Goal: Task Accomplishment & Management: Manage account settings

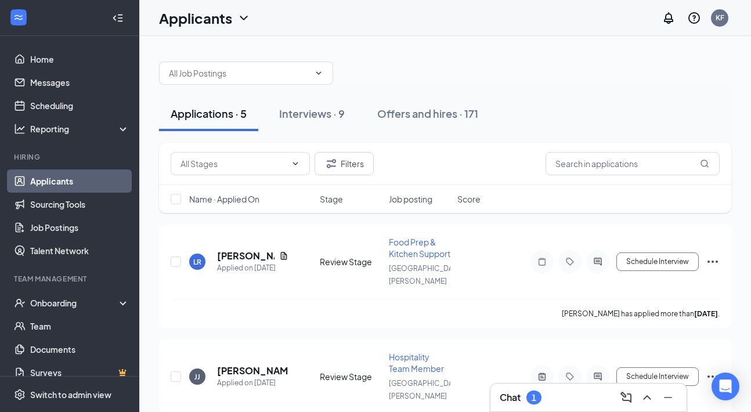
click at [536, 391] on div "1" at bounding box center [534, 398] width 15 height 14
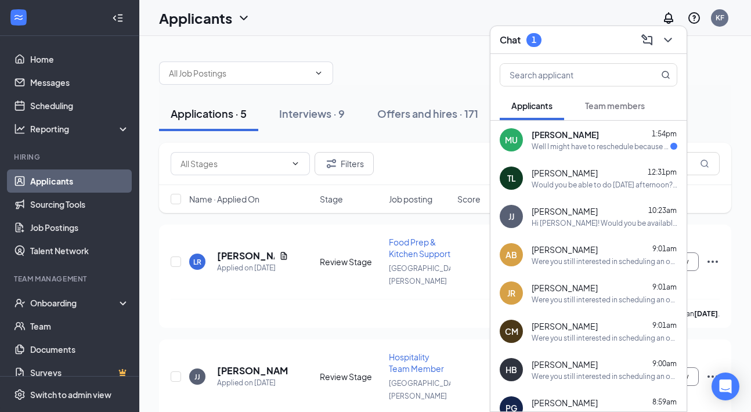
click at [574, 136] on span "[PERSON_NAME]" at bounding box center [565, 135] width 67 height 12
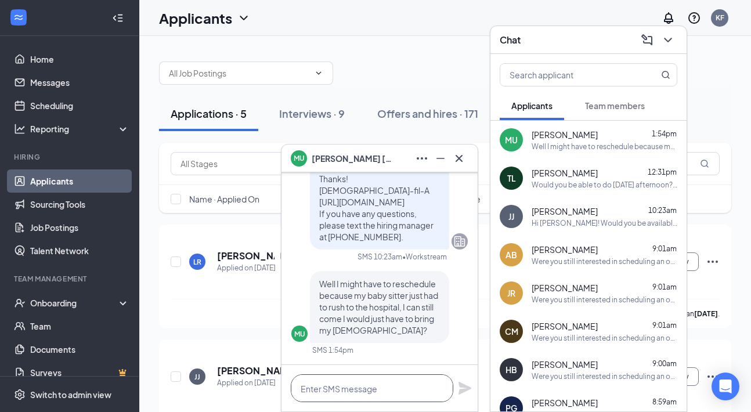
click at [391, 388] on textarea at bounding box center [372, 388] width 163 height 28
type textarea "Could you do sometime [DATE]?"
click at [464, 390] on icon "Plane" at bounding box center [465, 388] width 13 height 13
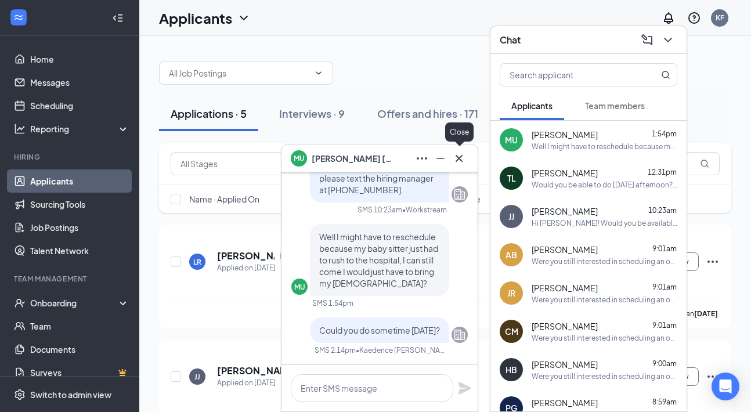
click at [462, 157] on icon "Cross" at bounding box center [459, 159] width 14 height 14
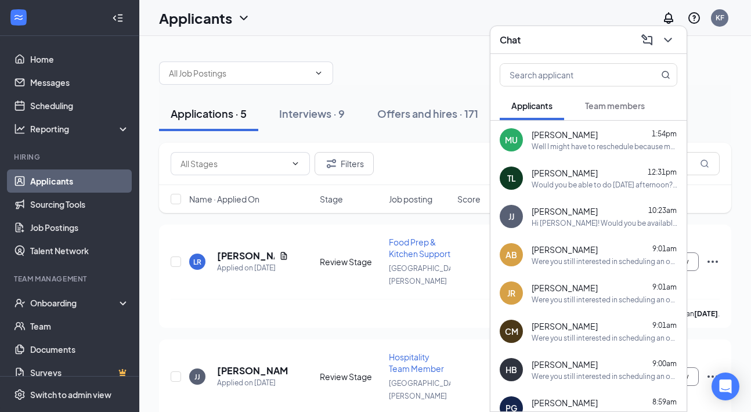
click at [544, 31] on div "Chat" at bounding box center [589, 40] width 178 height 18
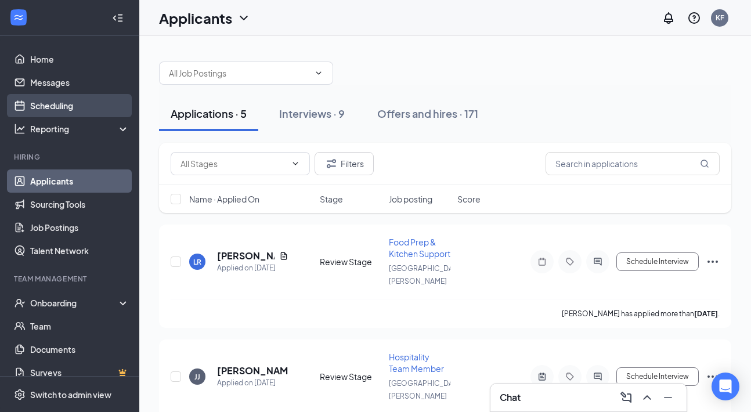
click at [82, 109] on link "Scheduling" at bounding box center [79, 105] width 99 height 23
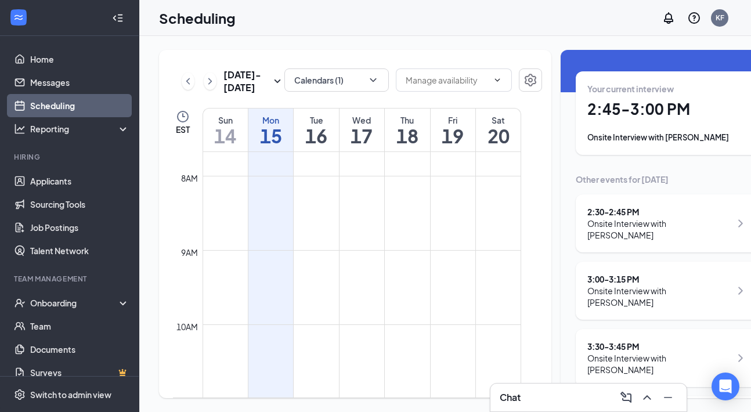
scroll to position [34, 0]
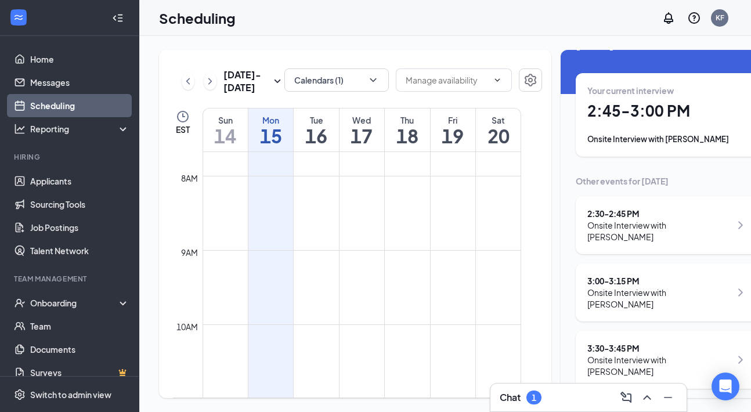
click at [534, 401] on div "1" at bounding box center [534, 398] width 5 height 10
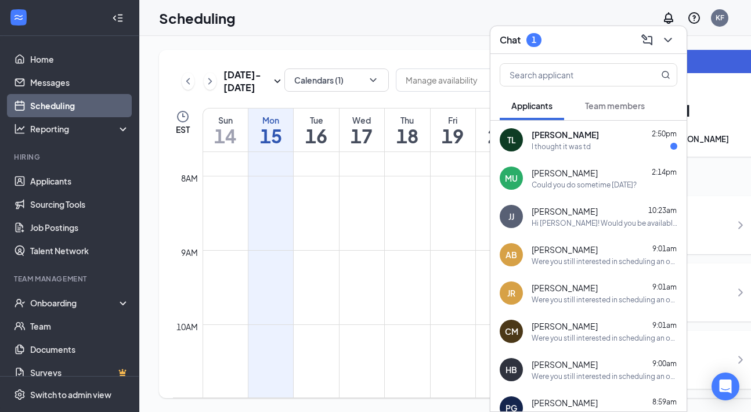
click at [672, 149] on div at bounding box center [674, 146] width 7 height 7
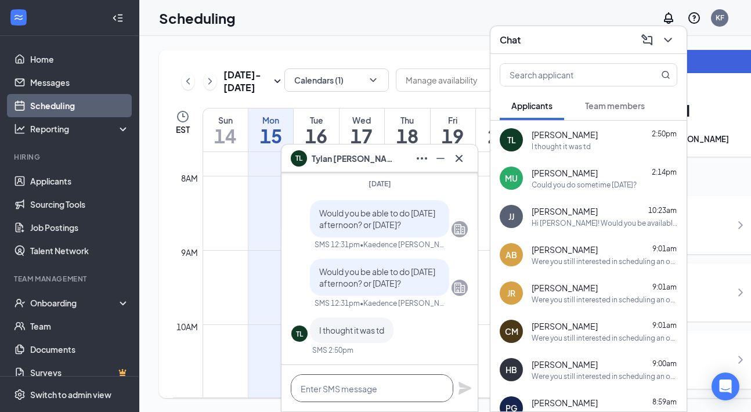
click at [399, 388] on textarea at bounding box center [372, 388] width 163 height 28
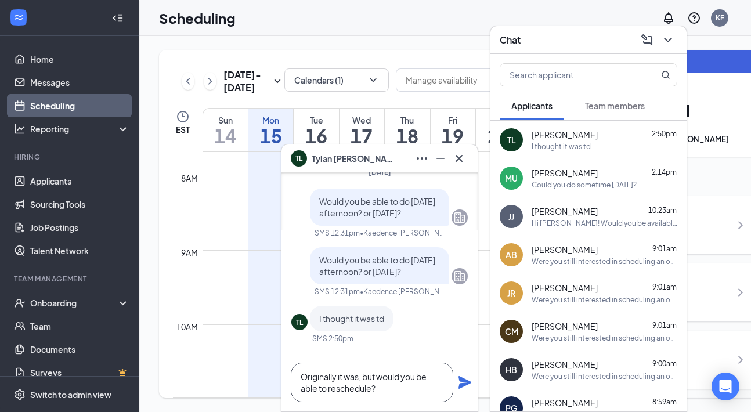
type textarea "Originally it was, but would you be able to reschedule?"
click at [463, 383] on icon "Plane" at bounding box center [465, 383] width 14 height 14
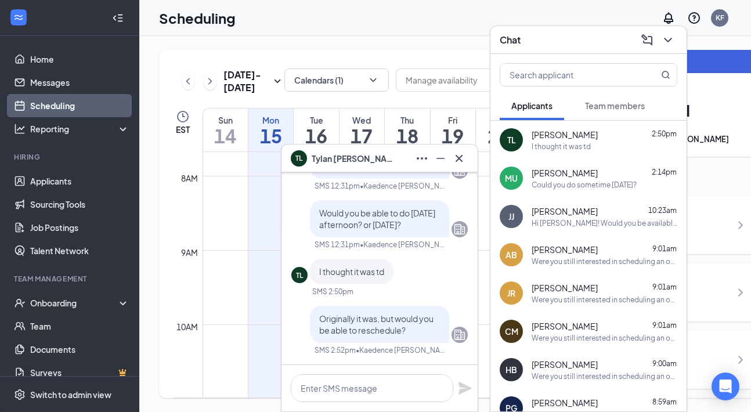
scroll to position [0, 0]
click at [464, 152] on icon "Cross" at bounding box center [459, 159] width 14 height 14
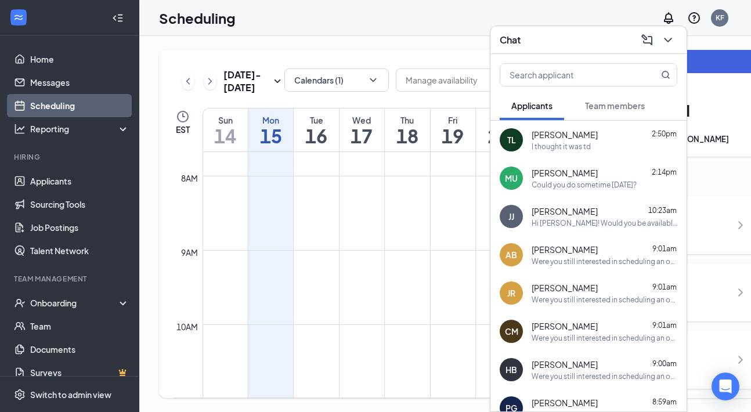
click at [566, 37] on div "Chat" at bounding box center [589, 40] width 178 height 18
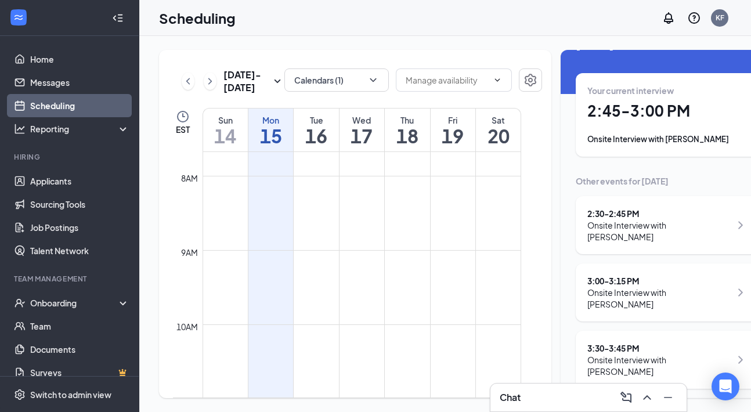
click at [654, 292] on div "Onsite Interview with Abbygail Glass" at bounding box center [659, 298] width 143 height 23
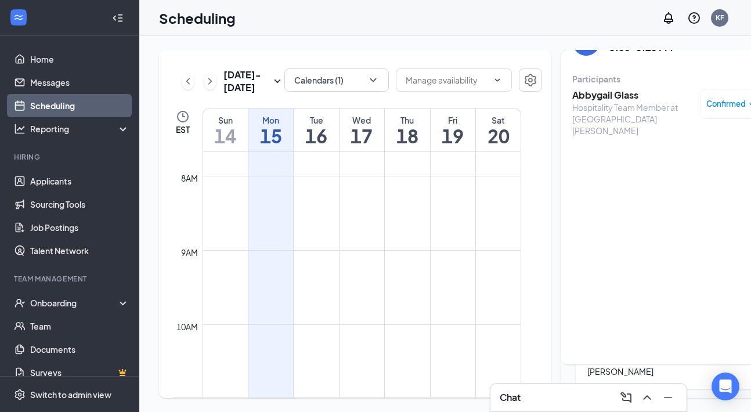
click at [581, 80] on div "Participants" at bounding box center [667, 79] width 190 height 12
click at [582, 95] on h3 "Abbygail Glass" at bounding box center [633, 95] width 122 height 13
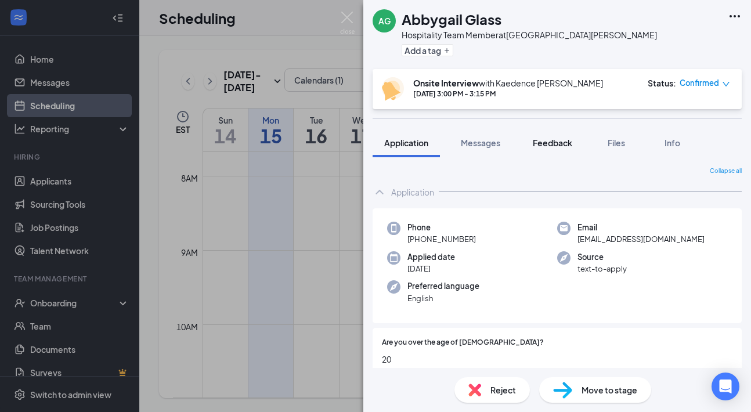
click at [552, 143] on span "Feedback" at bounding box center [552, 143] width 39 height 10
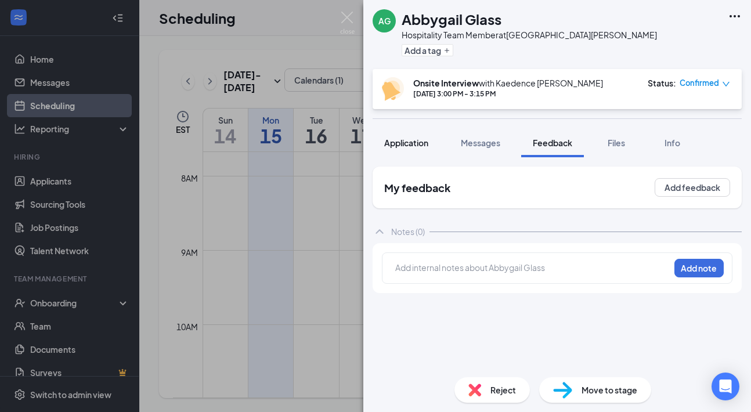
click at [410, 147] on span "Application" at bounding box center [406, 143] width 44 height 10
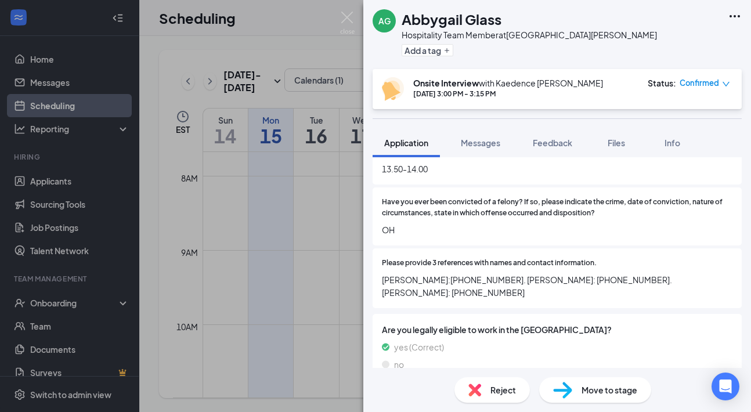
scroll to position [684, 0]
click at [490, 144] on span "Messages" at bounding box center [480, 143] width 39 height 10
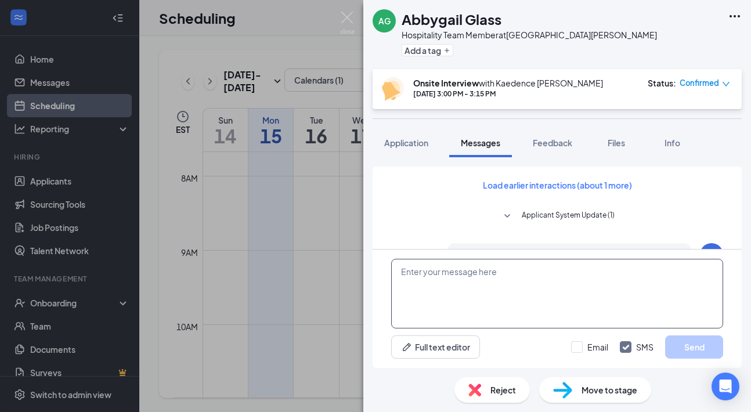
click at [467, 291] on textarea at bounding box center [557, 294] width 332 height 70
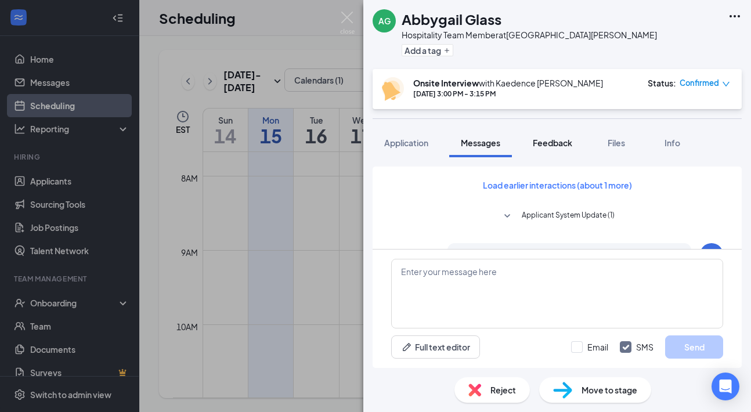
click at [566, 129] on button "Feedback" at bounding box center [552, 142] width 63 height 29
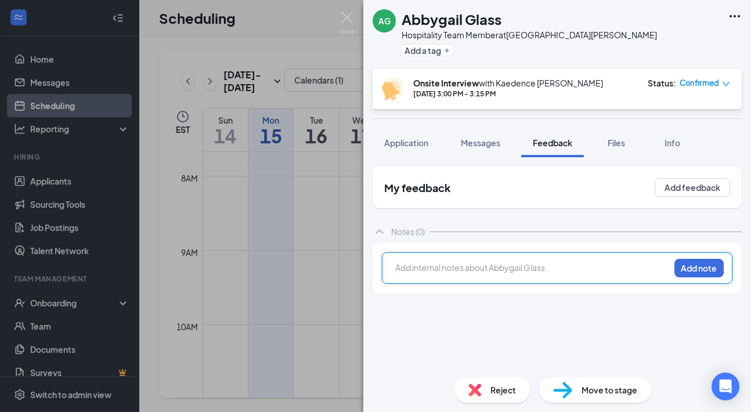
click at [484, 271] on div at bounding box center [532, 268] width 273 height 12
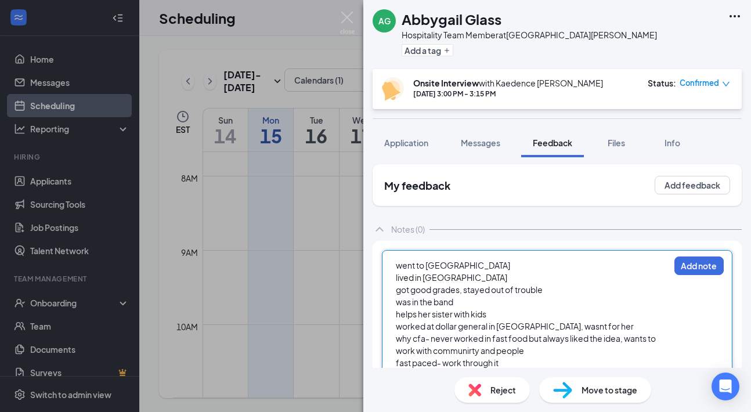
scroll to position [32, 0]
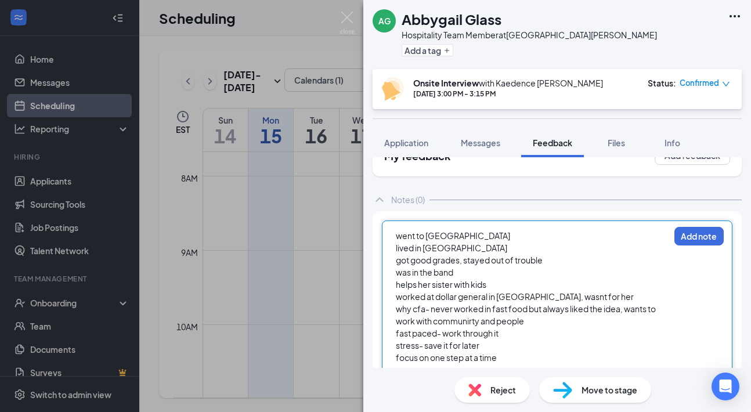
click at [471, 321] on span "why cfa- never worked in fast food but always liked the idea, wants to work wit…" at bounding box center [526, 315] width 261 height 23
click at [548, 356] on div "focus on one step at a time" at bounding box center [532, 358] width 273 height 12
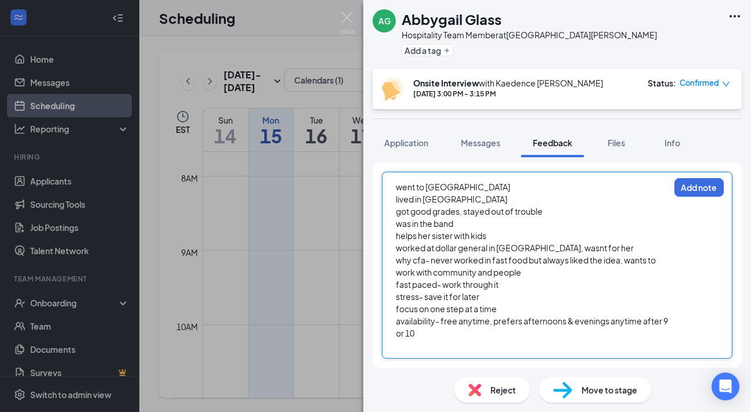
scroll to position [81, 0]
click at [696, 187] on button "Add note" at bounding box center [699, 187] width 49 height 19
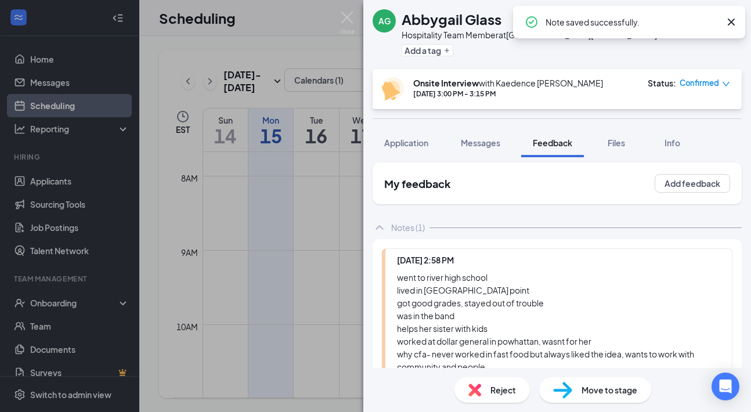
scroll to position [65, 0]
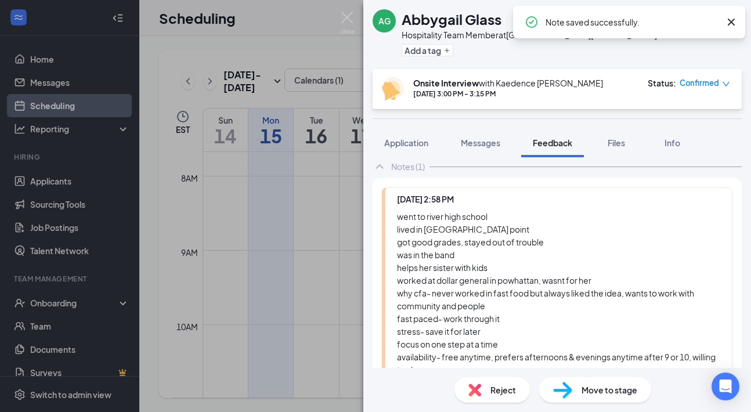
click at [589, 388] on span "Move to stage" at bounding box center [610, 390] width 56 height 13
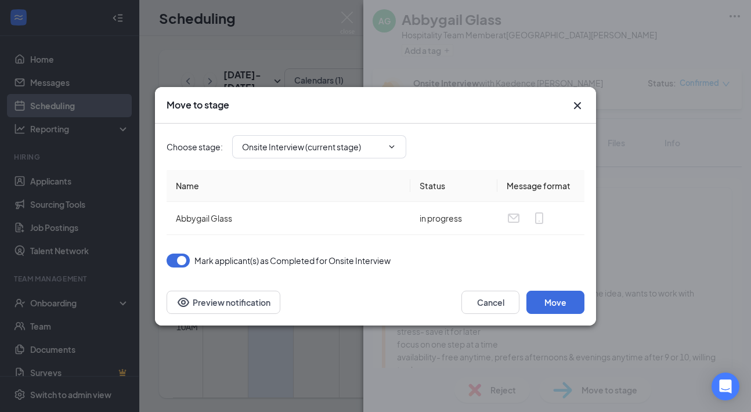
type input "Decision Pending (next stage)"
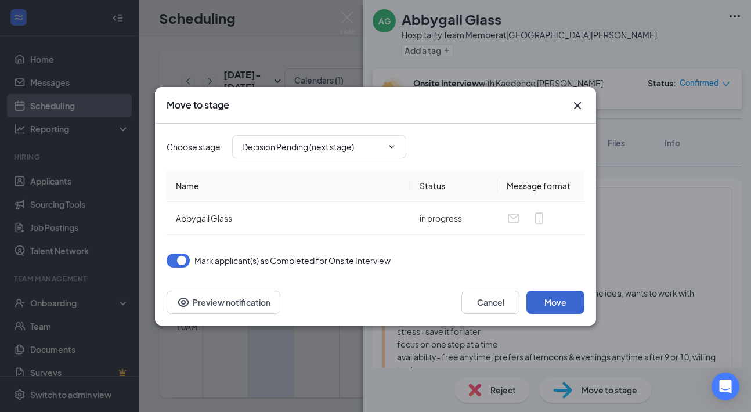
click at [553, 305] on button "Move" at bounding box center [556, 302] width 58 height 23
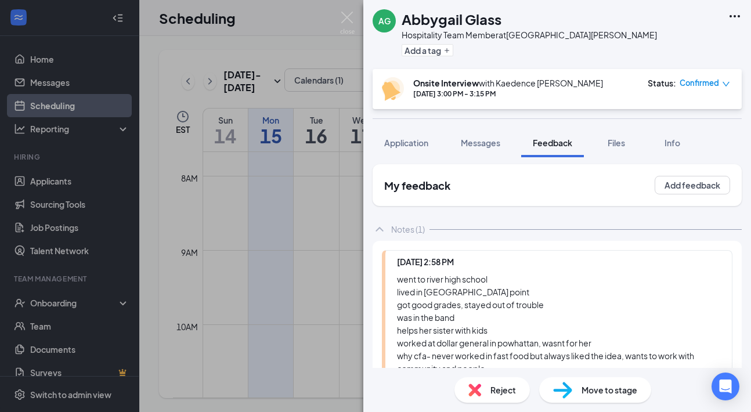
scroll to position [0, 0]
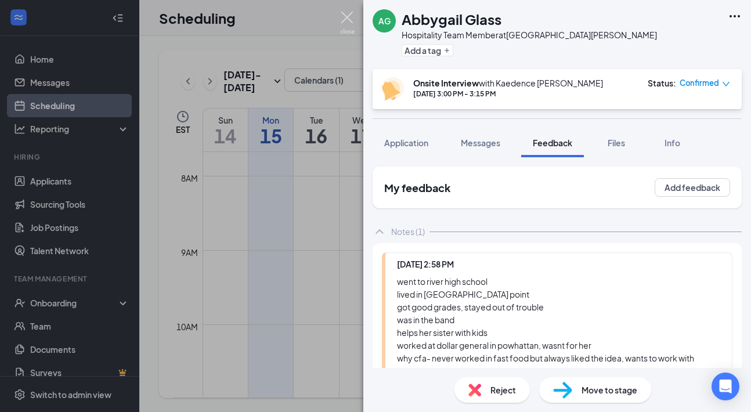
click at [351, 14] on img at bounding box center [347, 23] width 15 height 23
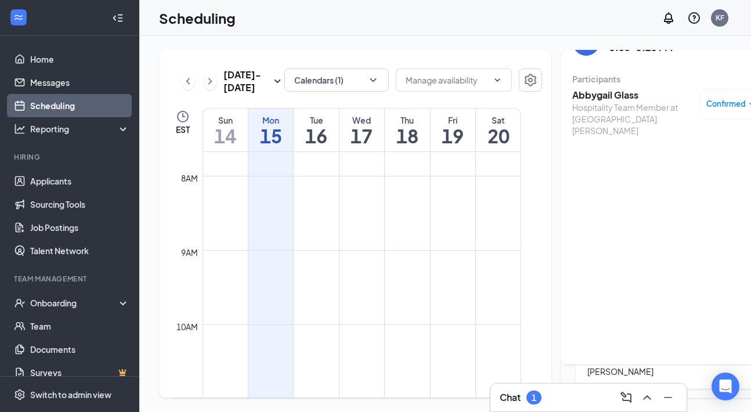
click at [525, 401] on div "Chat 1" at bounding box center [521, 398] width 42 height 14
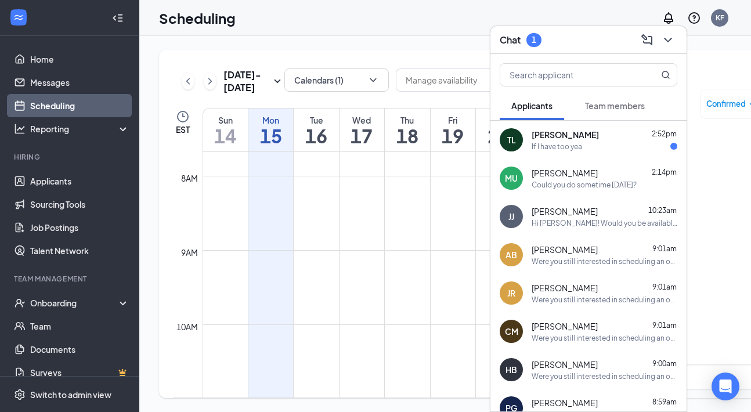
click at [578, 145] on div "If I have too yea" at bounding box center [557, 147] width 51 height 10
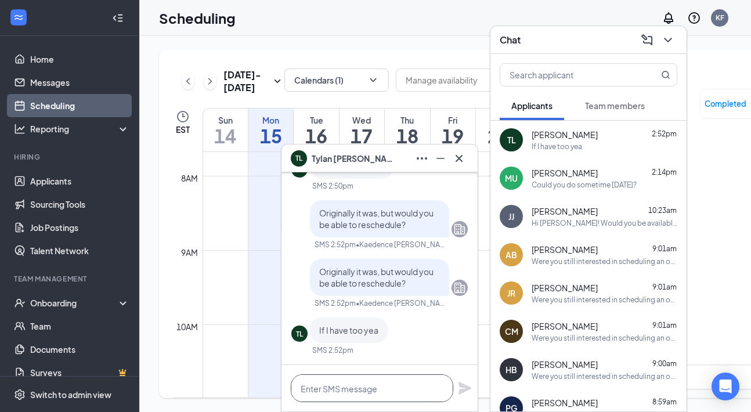
click at [322, 382] on textarea at bounding box center [372, 388] width 163 height 28
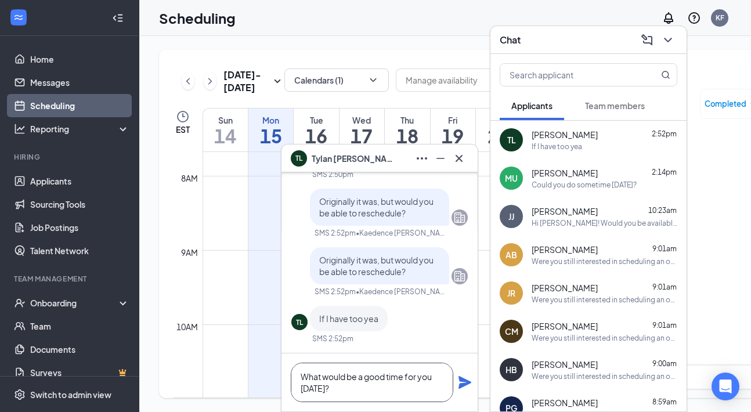
type textarea "What would be a good time for you on Friday?"
click at [470, 382] on icon "Plane" at bounding box center [465, 382] width 13 height 13
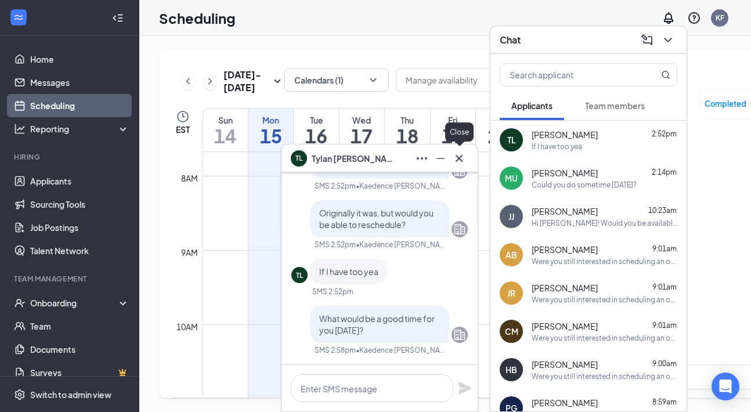
click at [466, 160] on icon "Cross" at bounding box center [459, 159] width 14 height 14
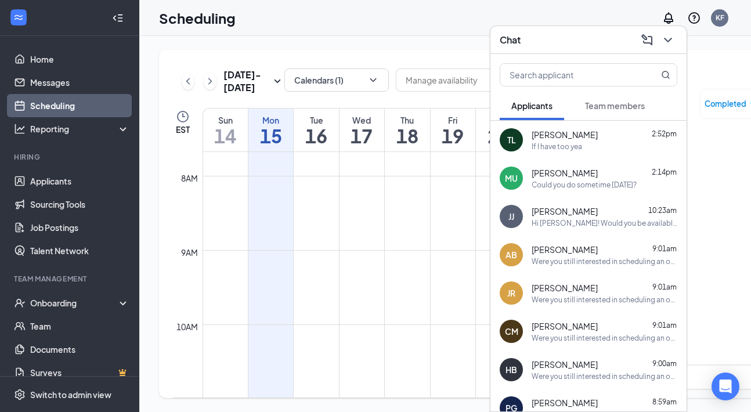
click at [557, 44] on div "Chat" at bounding box center [589, 40] width 178 height 18
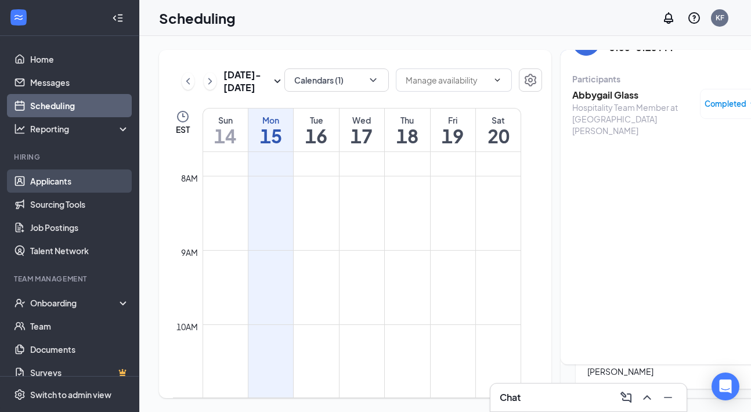
click at [79, 179] on link "Applicants" at bounding box center [79, 181] width 99 height 23
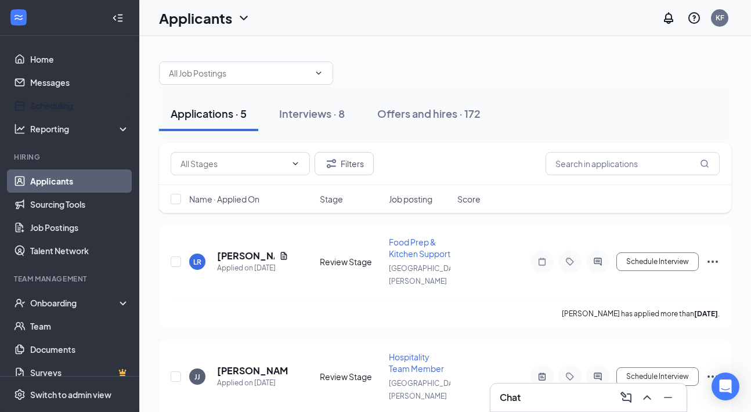
drag, startPoint x: 109, startPoint y: 105, endPoint x: 424, endPoint y: 149, distance: 318.3
click at [109, 105] on link "Scheduling" at bounding box center [79, 105] width 99 height 23
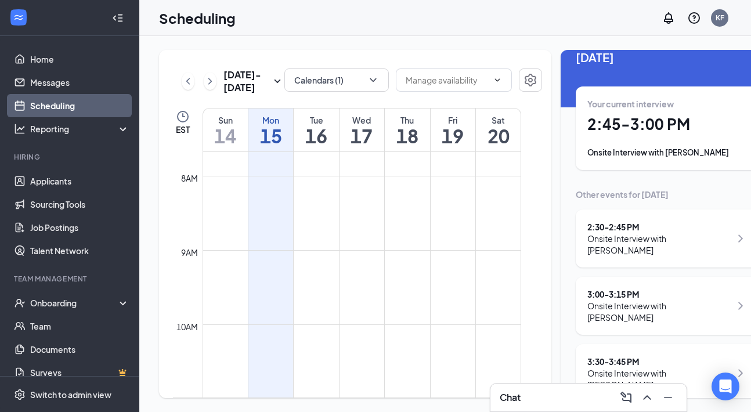
scroll to position [6, 0]
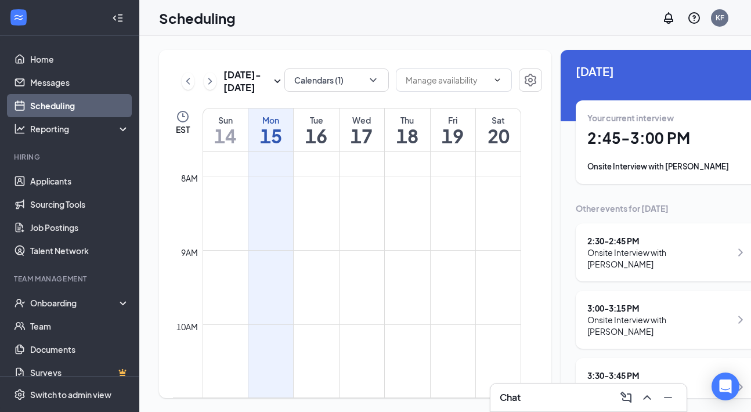
click at [641, 171] on div "Onsite Interview with Michael Wilson" at bounding box center [668, 167] width 160 height 12
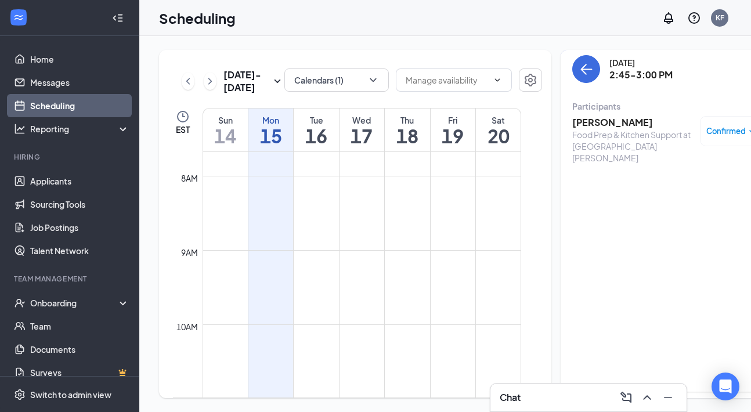
click at [574, 122] on h3 "Michael Wilson" at bounding box center [633, 122] width 122 height 13
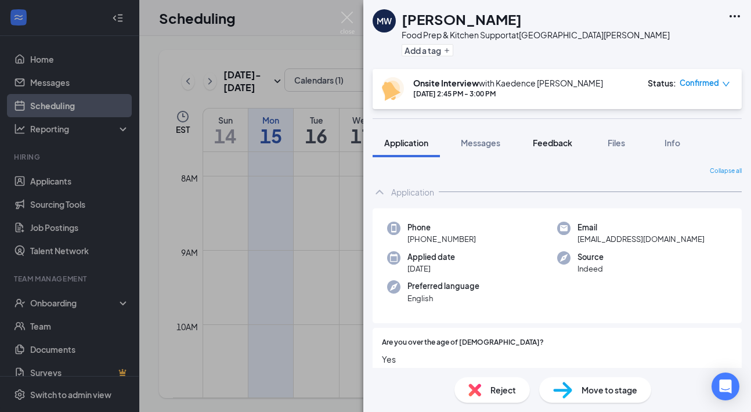
click at [568, 152] on button "Feedback" at bounding box center [552, 142] width 63 height 29
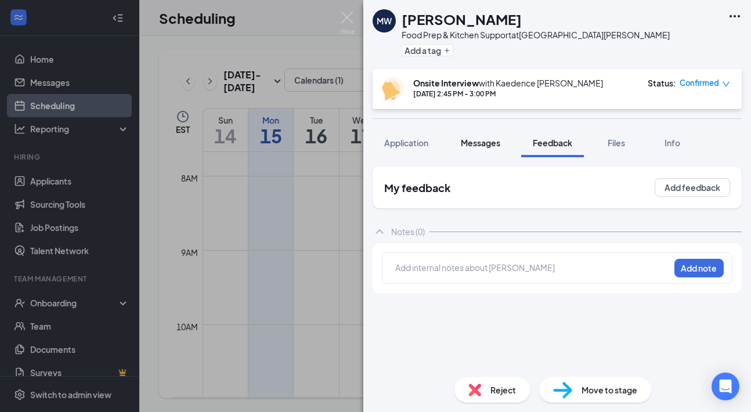
click at [492, 150] on button "Messages" at bounding box center [480, 142] width 63 height 29
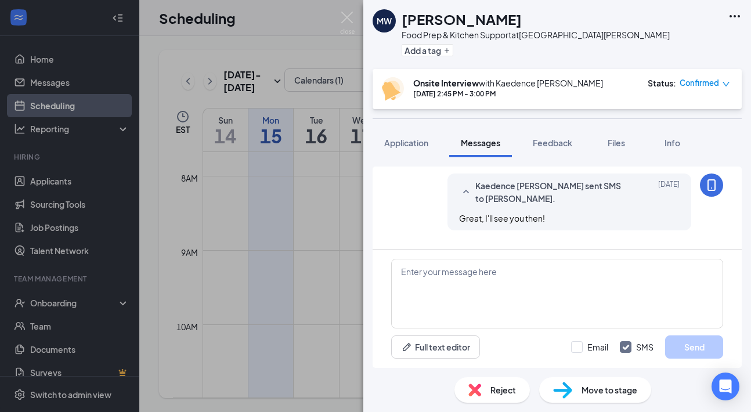
scroll to position [506, 0]
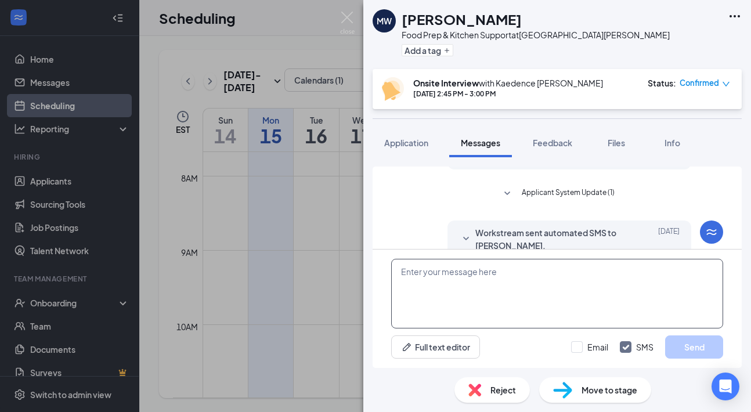
click at [531, 303] on textarea at bounding box center [557, 294] width 332 height 70
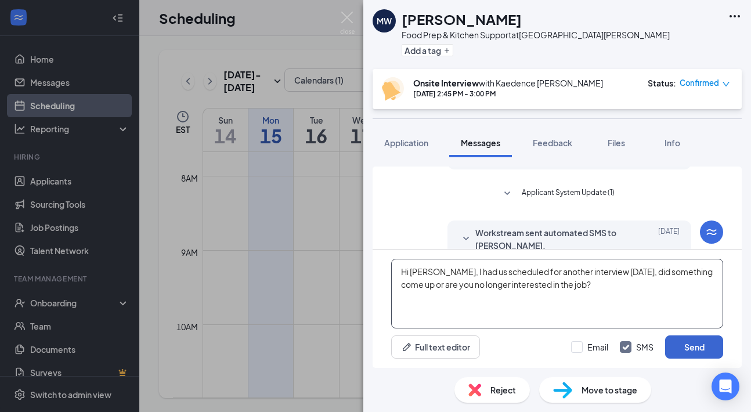
type textarea "Hi Michael, I had us scheduled for another interview today, did something come …"
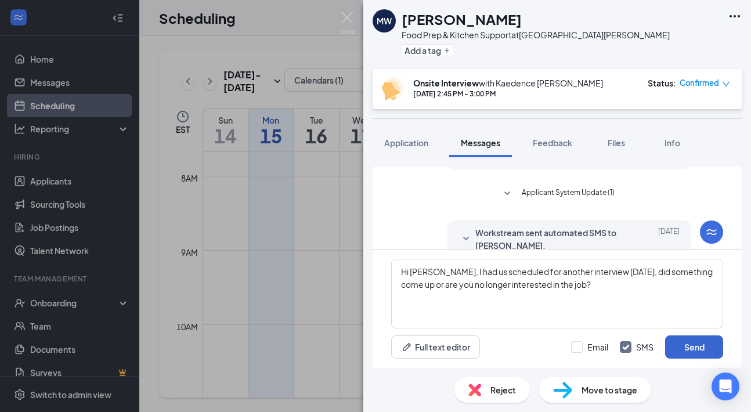
click at [697, 346] on button "Send" at bounding box center [694, 347] width 58 height 23
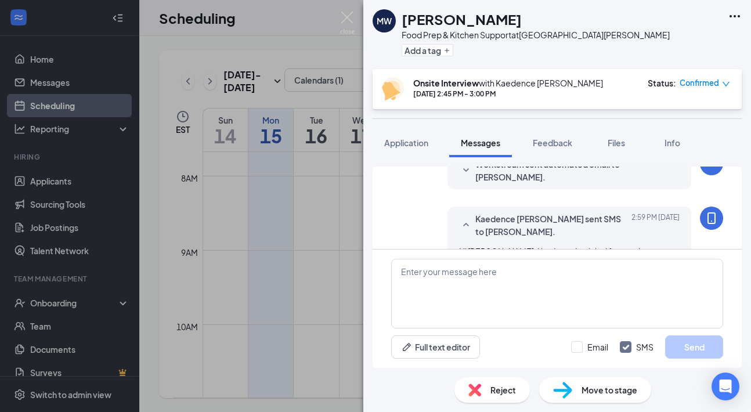
scroll to position [680, 0]
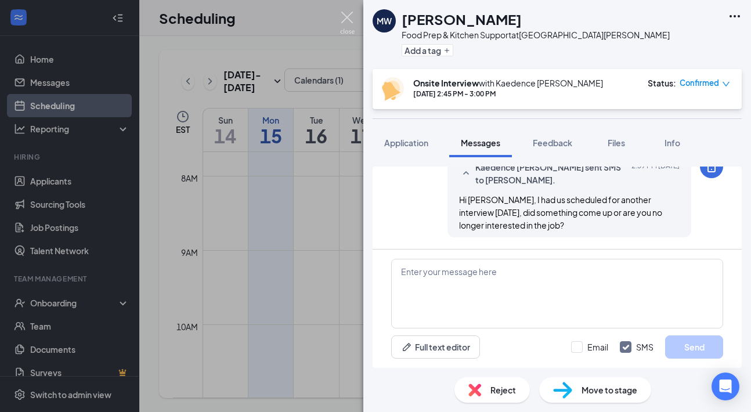
click at [350, 19] on img at bounding box center [347, 23] width 15 height 23
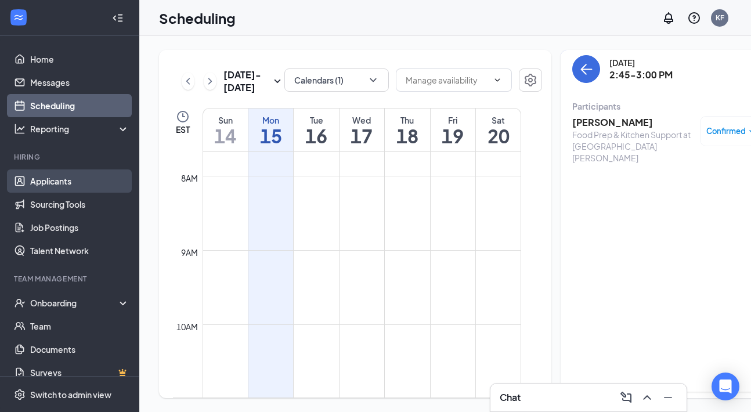
click at [99, 187] on link "Applicants" at bounding box center [79, 181] width 99 height 23
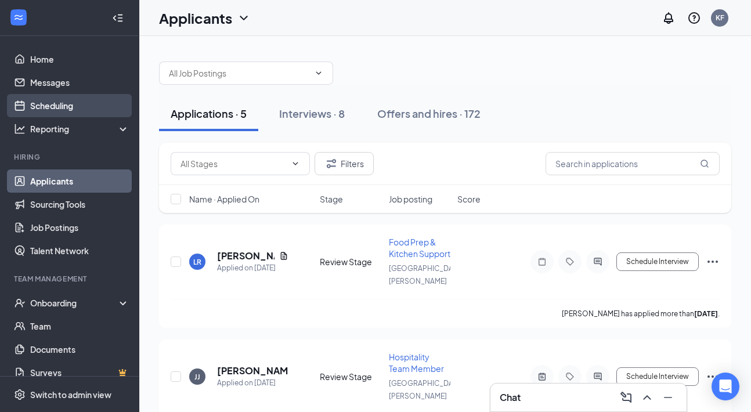
click at [80, 105] on link "Scheduling" at bounding box center [79, 105] width 99 height 23
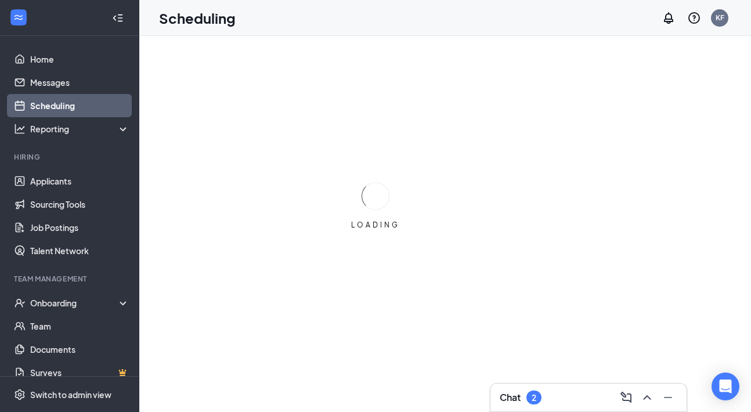
click at [547, 392] on div "Chat 2" at bounding box center [589, 397] width 178 height 19
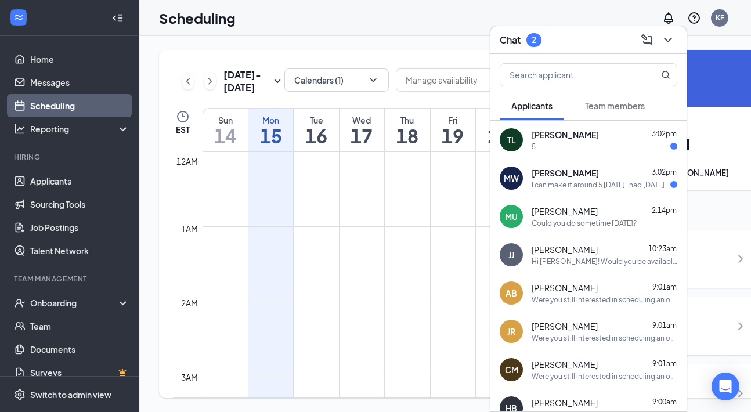
scroll to position [571, 0]
click at [585, 184] on div "I can make it around 5 [DATE] I had [DATE] mark down" at bounding box center [601, 185] width 139 height 10
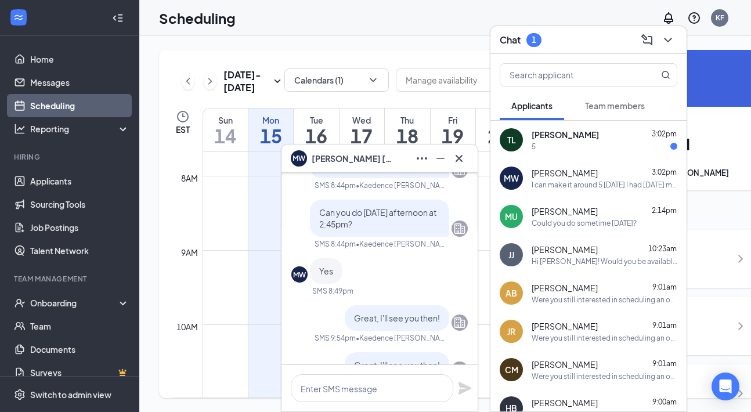
scroll to position [-462, 0]
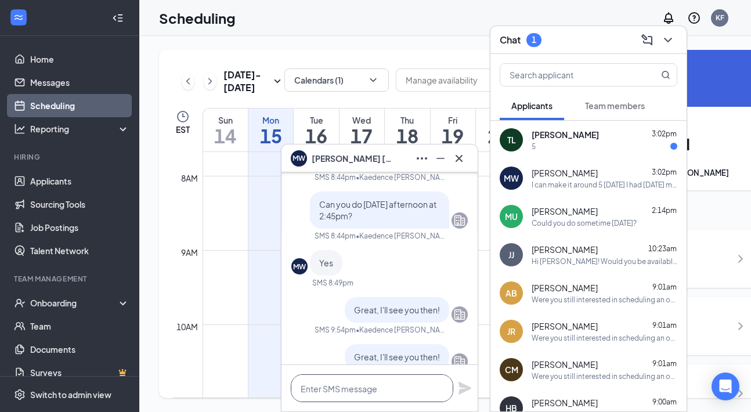
click at [399, 388] on textarea at bounding box center [372, 388] width 163 height 28
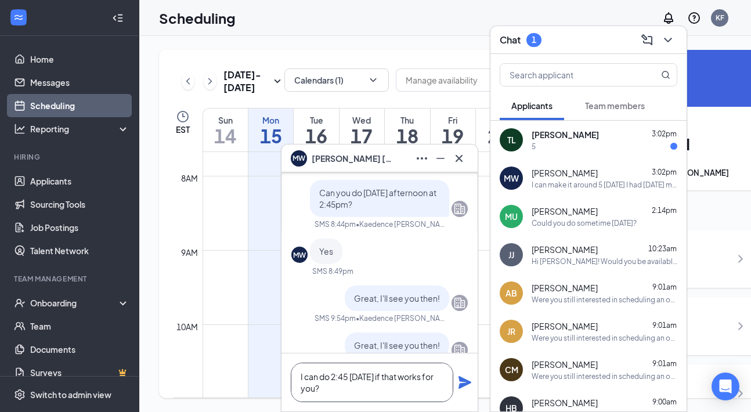
type textarea "I can do 2:45 tomorrow if that works for you?"
click at [467, 388] on icon "Plane" at bounding box center [465, 383] width 14 height 14
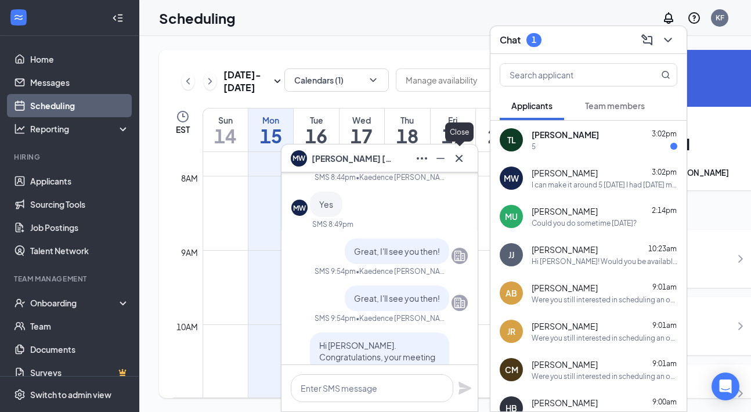
scroll to position [0, 0]
click at [455, 161] on icon "Cross" at bounding box center [459, 159] width 14 height 14
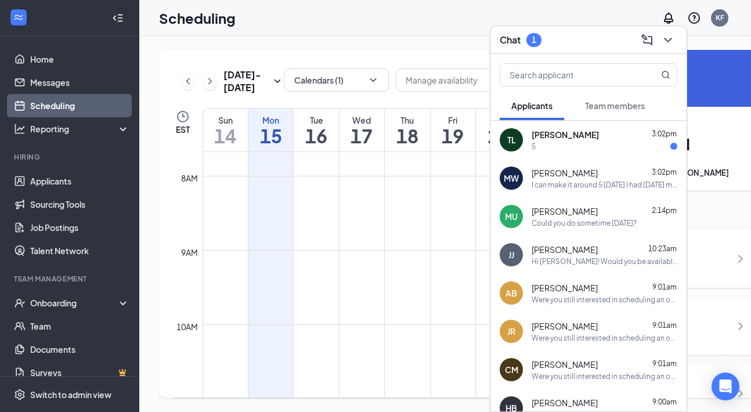
click at [560, 136] on span "Tylan Lucas" at bounding box center [565, 135] width 67 height 12
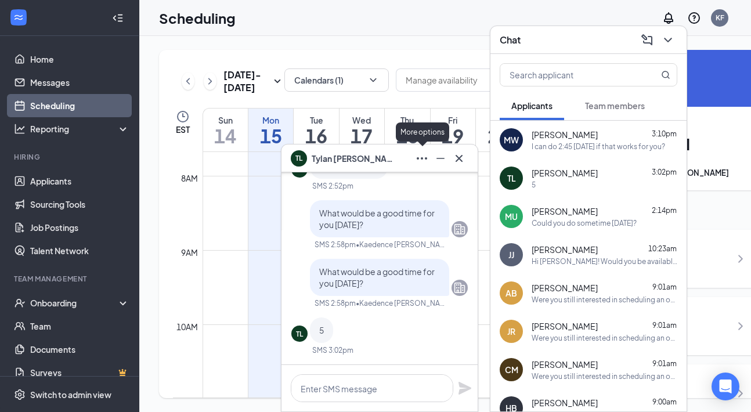
click at [420, 157] on icon "Ellipses" at bounding box center [422, 159] width 14 height 14
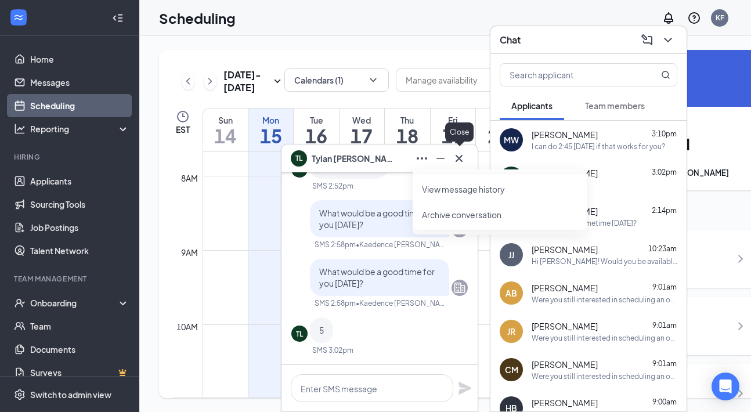
click at [459, 161] on icon "Cross" at bounding box center [459, 159] width 14 height 14
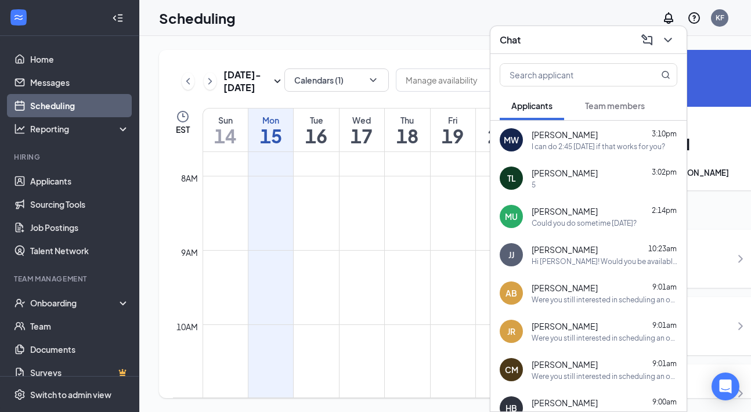
click at [531, 45] on div "Chat" at bounding box center [589, 40] width 178 height 18
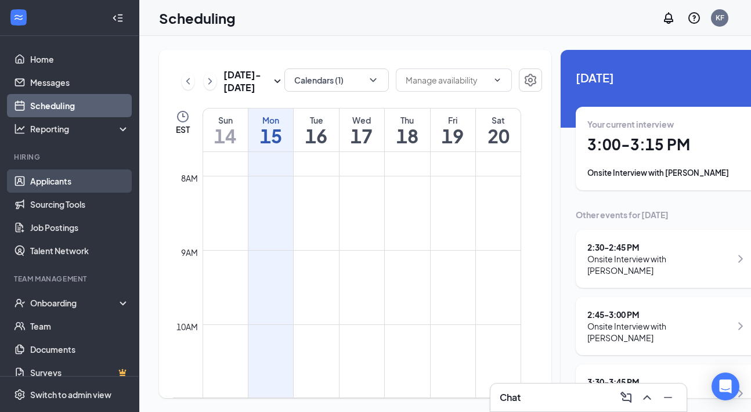
click at [87, 172] on link "Applicants" at bounding box center [79, 181] width 99 height 23
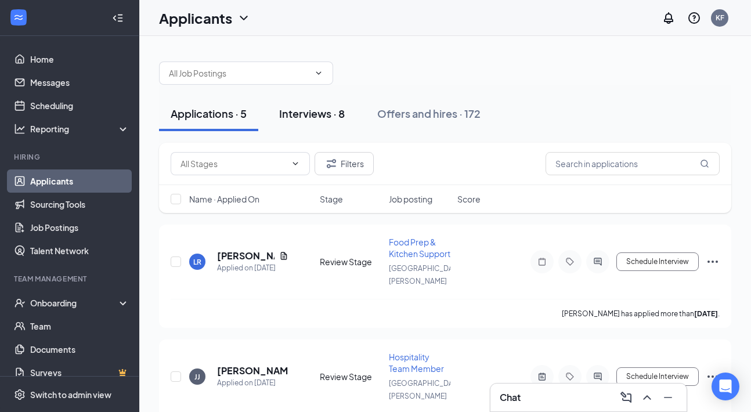
click at [318, 114] on div "Interviews · 8" at bounding box center [312, 113] width 66 height 15
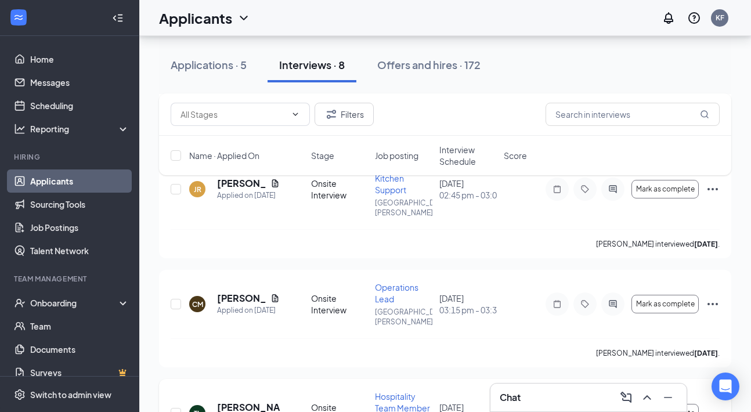
scroll to position [667, 0]
click at [712, 407] on icon "Ellipses" at bounding box center [713, 414] width 14 height 14
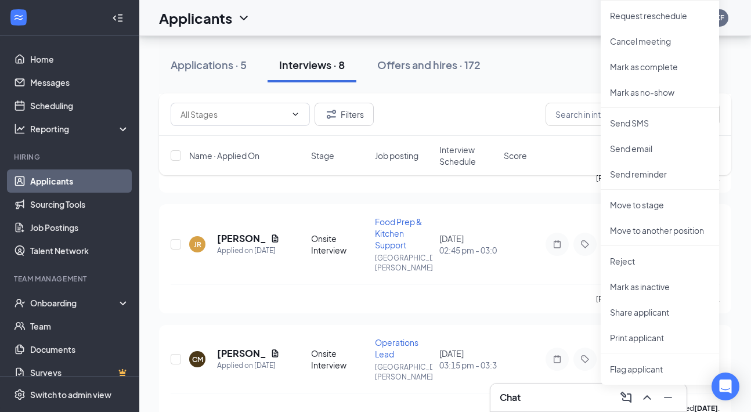
scroll to position [578, 0]
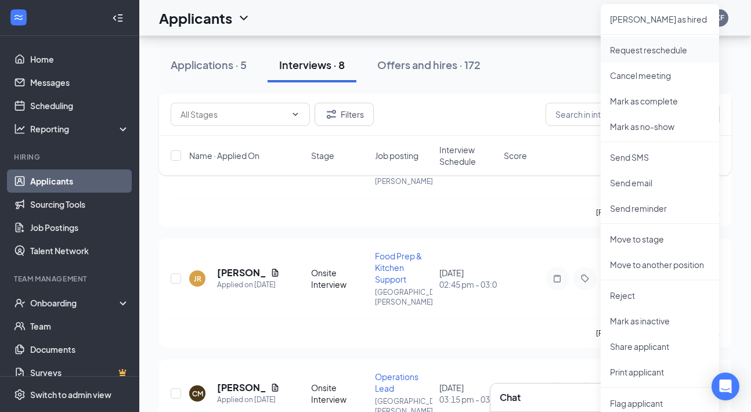
click at [668, 53] on p "Request reschedule" at bounding box center [660, 50] width 100 height 12
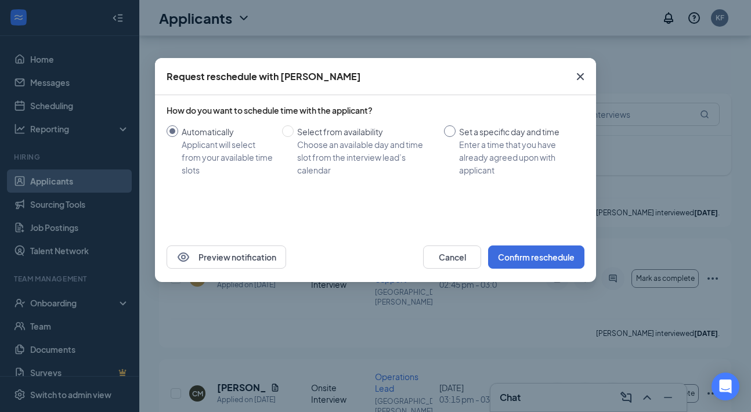
click at [508, 130] on div "Set a specific day and time" at bounding box center [517, 131] width 116 height 13
click at [456, 130] on input "Set a specific day and time Enter a time that you have already agreed upon with…" at bounding box center [450, 131] width 12 height 12
radio input "true"
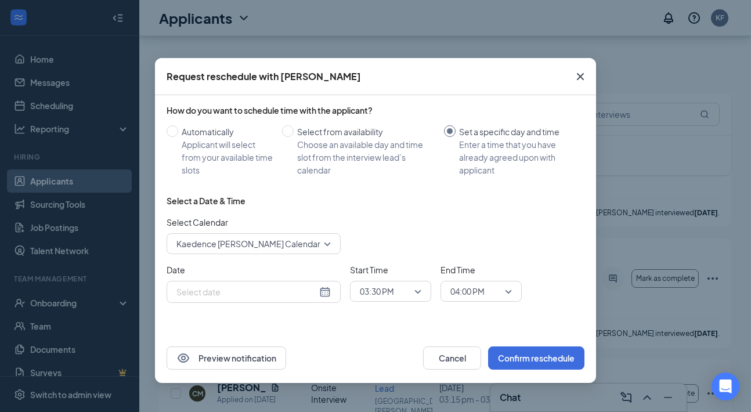
radio input "false"
click at [250, 248] on span "Kaedence Foraker's Calendar" at bounding box center [249, 243] width 144 height 17
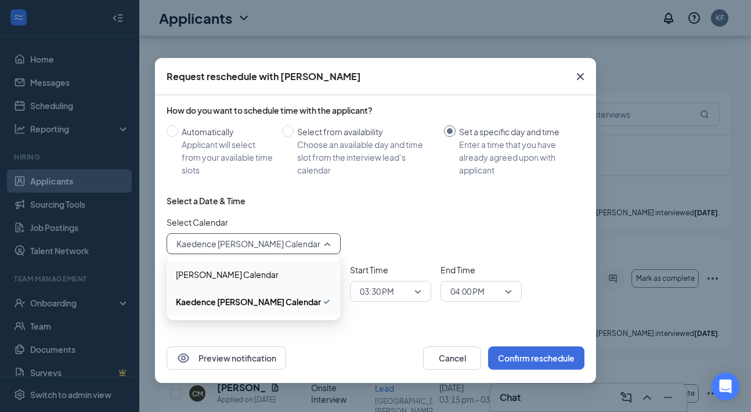
click at [293, 283] on div "Joanna Gibson's Calendar" at bounding box center [254, 274] width 174 height 27
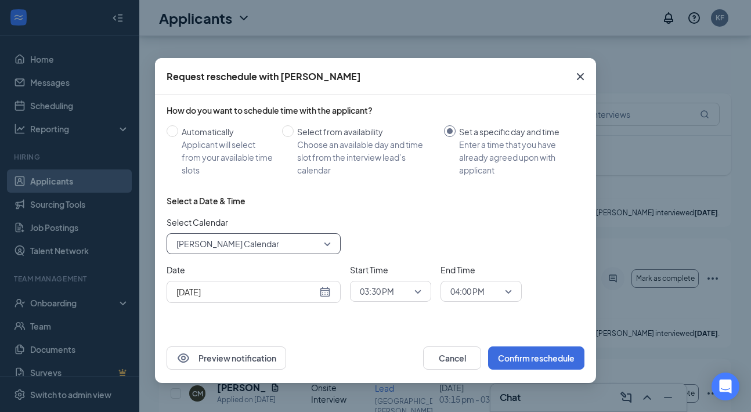
click at [263, 294] on input "Sep 15, 2025" at bounding box center [247, 292] width 141 height 13
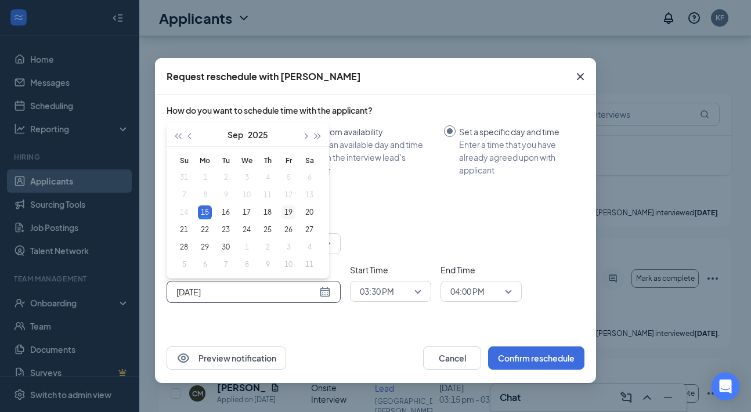
type input "Sep 19, 2025"
click at [290, 211] on div "19" at bounding box center [289, 213] width 14 height 14
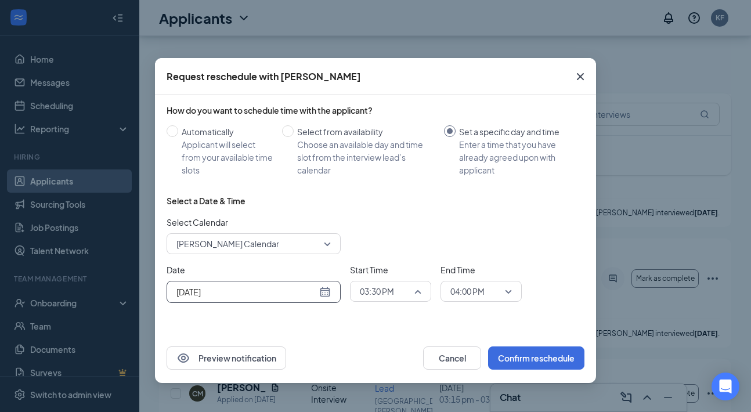
click at [393, 293] on span "03:30 PM" at bounding box center [377, 291] width 34 height 17
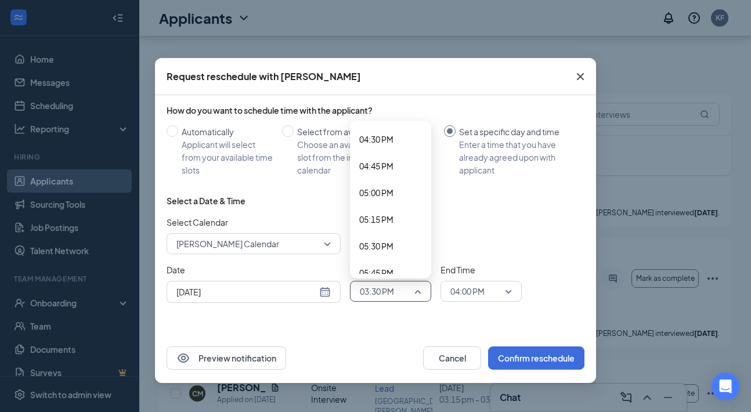
scroll to position [1767, 0]
click at [395, 195] on span "05:00 PM" at bounding box center [390, 189] width 63 height 13
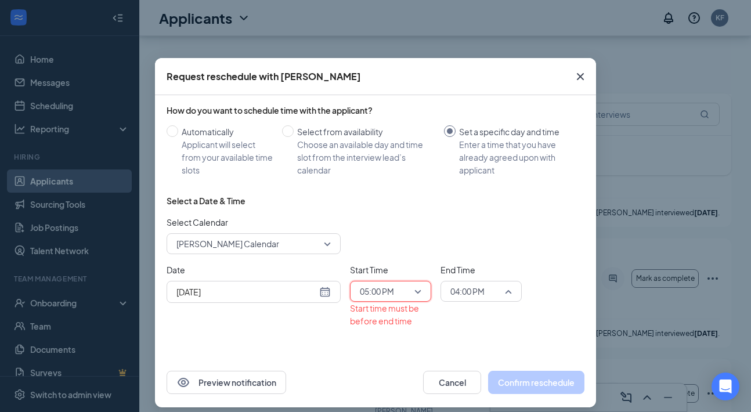
click at [471, 289] on span "04:00 PM" at bounding box center [468, 291] width 34 height 17
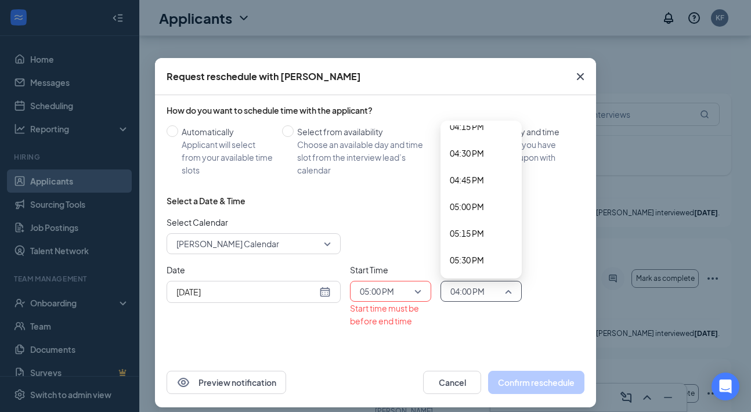
scroll to position [1748, 0]
click at [471, 226] on div "05:15 PM" at bounding box center [481, 234] width 81 height 27
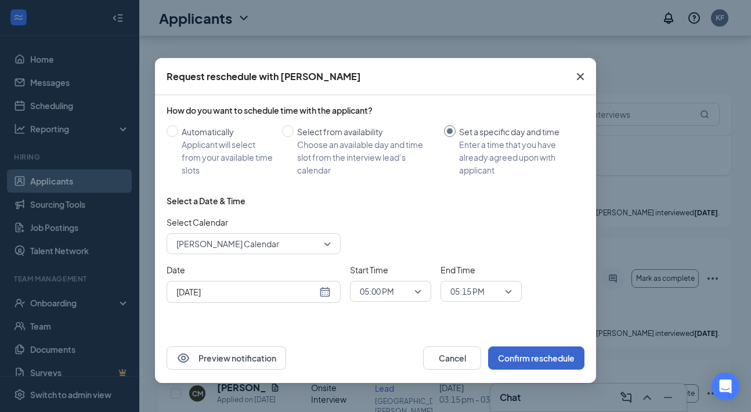
click at [530, 366] on button "Confirm reschedule" at bounding box center [536, 358] width 96 height 23
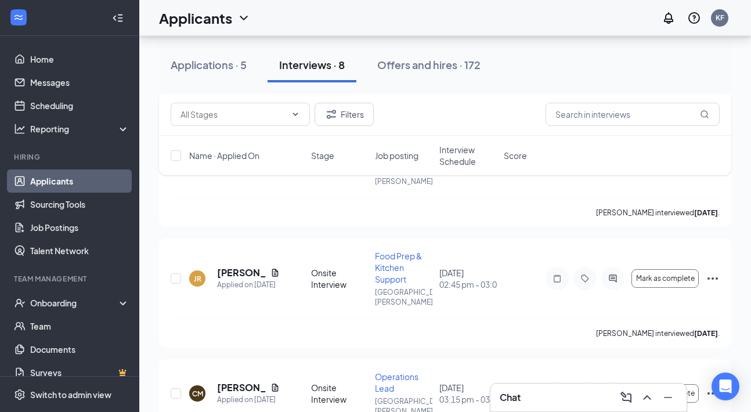
scroll to position [667, 0]
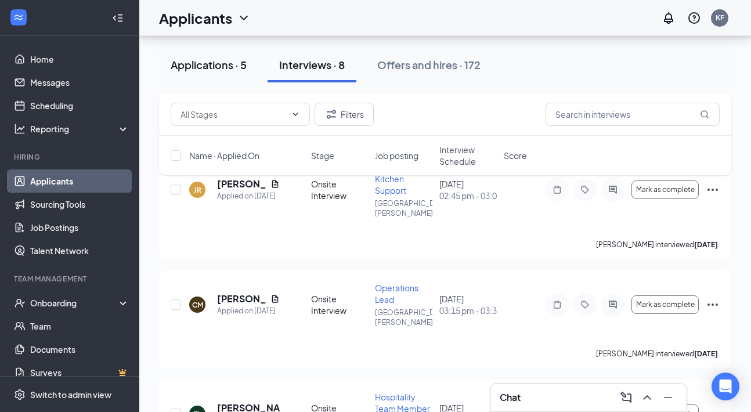
click at [213, 71] on div "Applications · 5" at bounding box center [209, 64] width 76 height 15
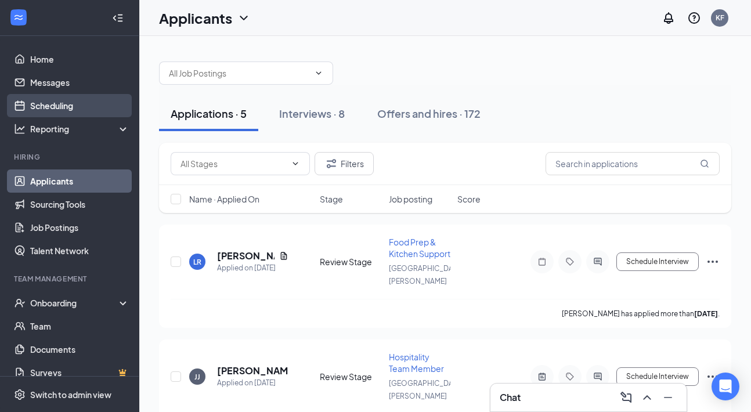
click at [48, 104] on link "Scheduling" at bounding box center [79, 105] width 99 height 23
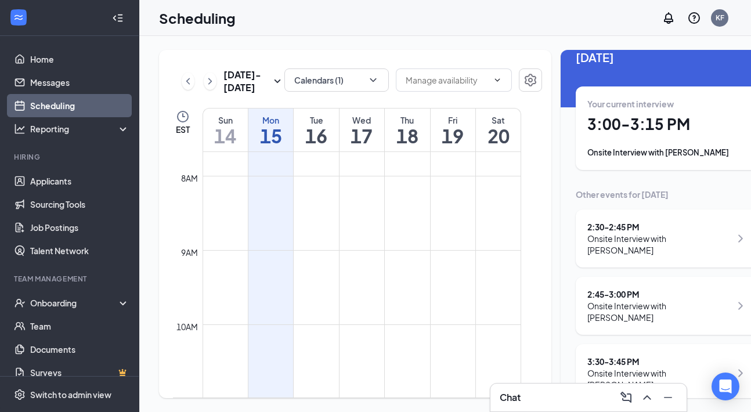
scroll to position [20, 0]
click at [656, 368] on div "Onsite Interview with Desirae Young" at bounding box center [659, 379] width 143 height 23
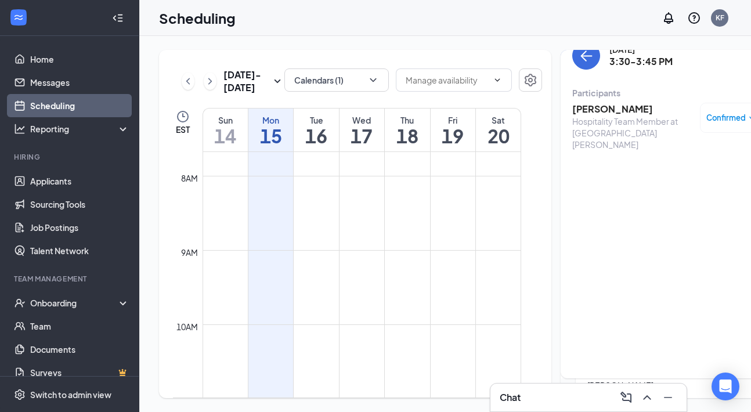
click at [586, 116] on div "Hospitality Team Member at St. Clairsville" at bounding box center [633, 133] width 122 height 35
click at [578, 109] on h3 "Desirae Young" at bounding box center [633, 109] width 122 height 13
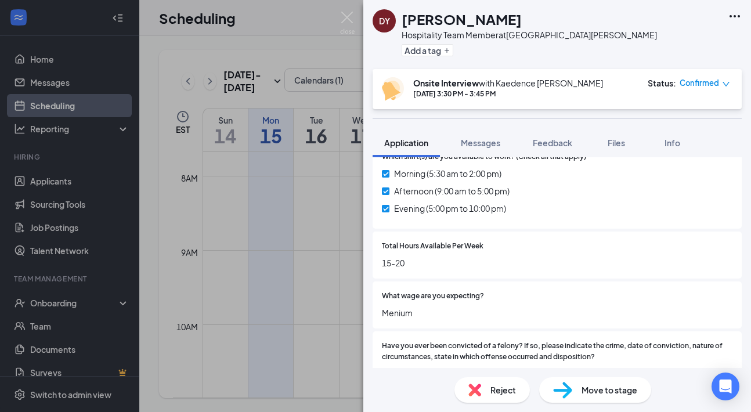
scroll to position [544, 0]
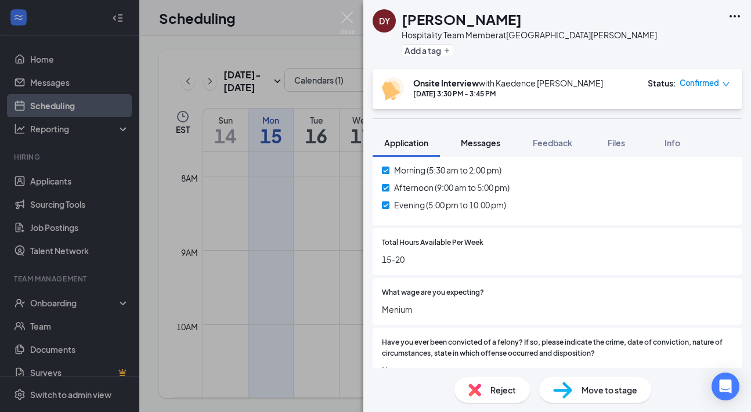
click at [487, 143] on span "Messages" at bounding box center [480, 143] width 39 height 10
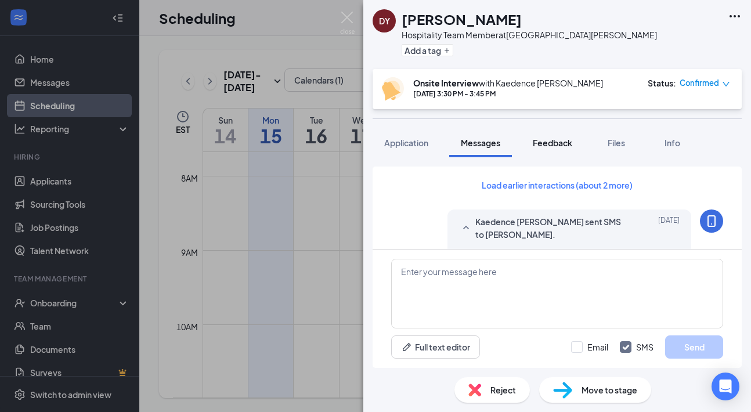
click at [563, 149] on button "Feedback" at bounding box center [552, 142] width 63 height 29
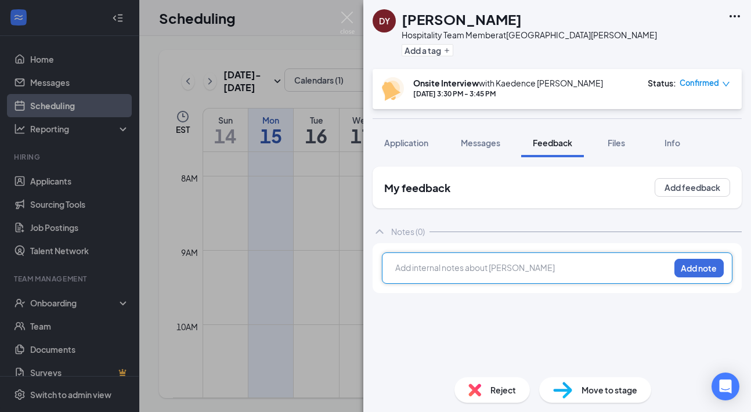
click at [503, 264] on div at bounding box center [532, 268] width 273 height 12
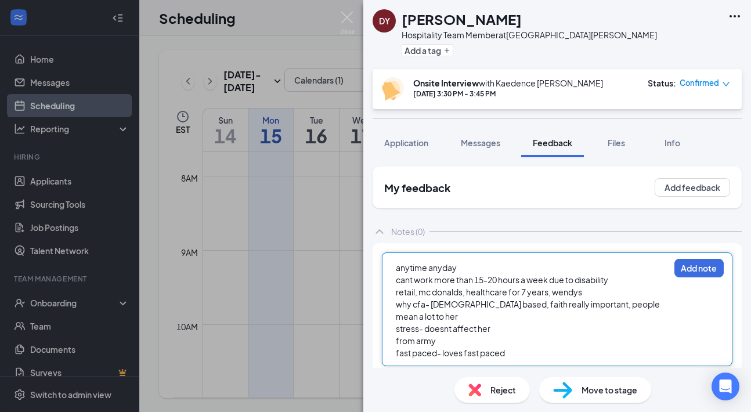
click at [495, 323] on div "stress- doesnt affect her" at bounding box center [532, 329] width 273 height 12
click at [513, 347] on div "fast paced- loves fast paced" at bounding box center [532, 353] width 273 height 12
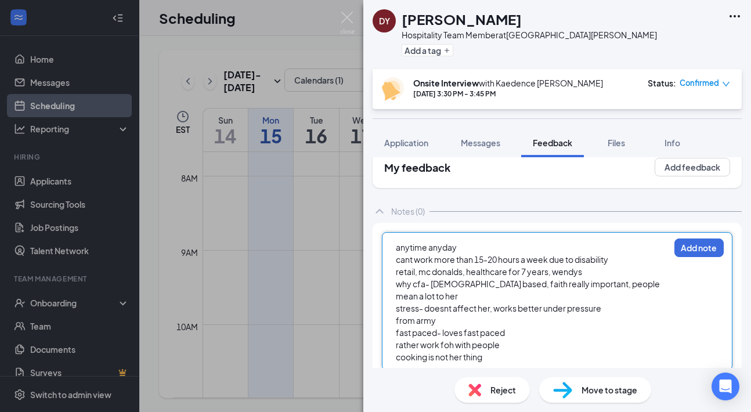
scroll to position [20, 0]
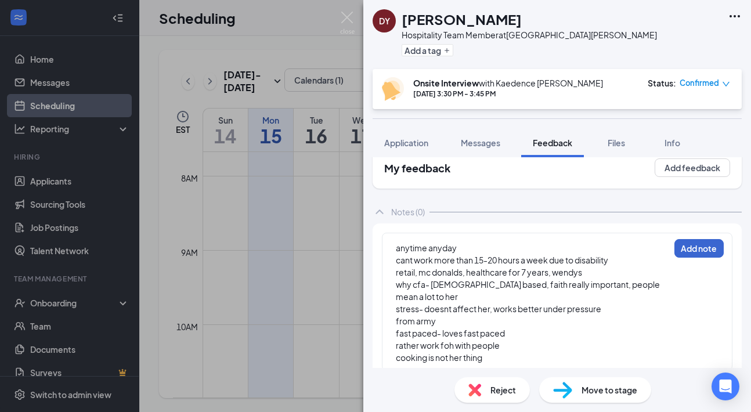
click at [709, 249] on button "Add note" at bounding box center [699, 248] width 49 height 19
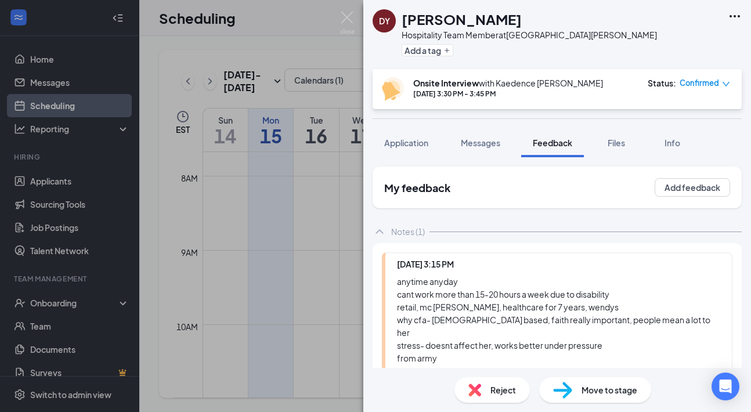
scroll to position [0, 0]
click at [610, 391] on span "Move to stage" at bounding box center [610, 390] width 56 height 13
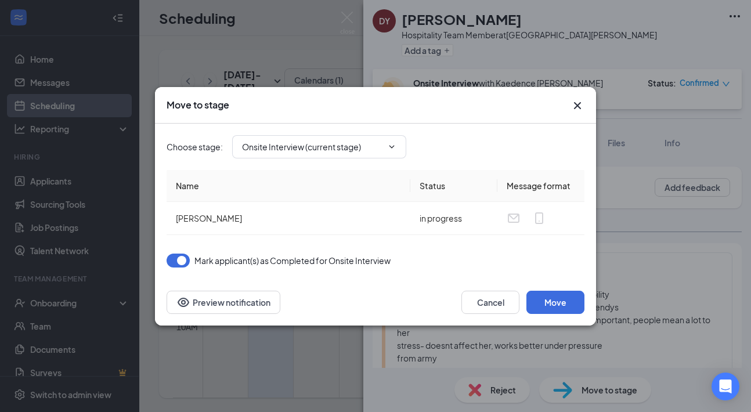
type input "Decision Pending (next stage)"
click at [560, 306] on button "Move" at bounding box center [556, 302] width 58 height 23
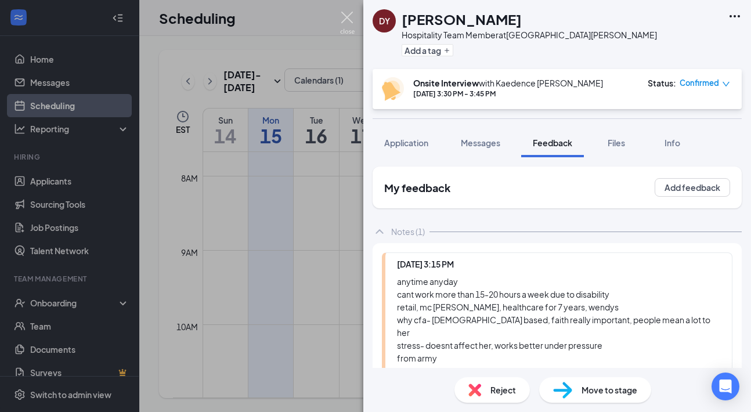
click at [343, 16] on img at bounding box center [347, 23] width 15 height 23
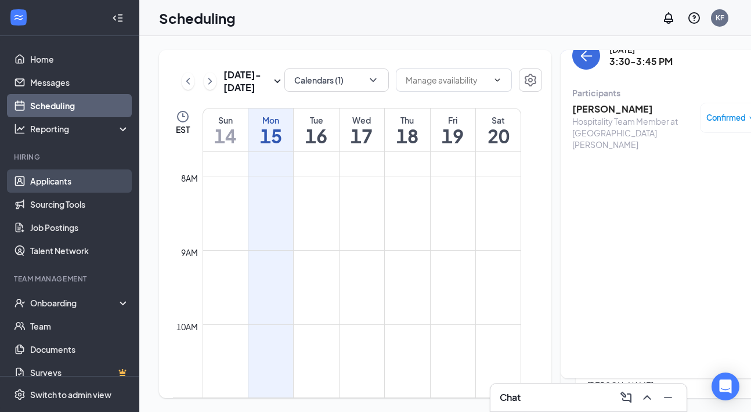
click at [76, 179] on link "Applicants" at bounding box center [79, 181] width 99 height 23
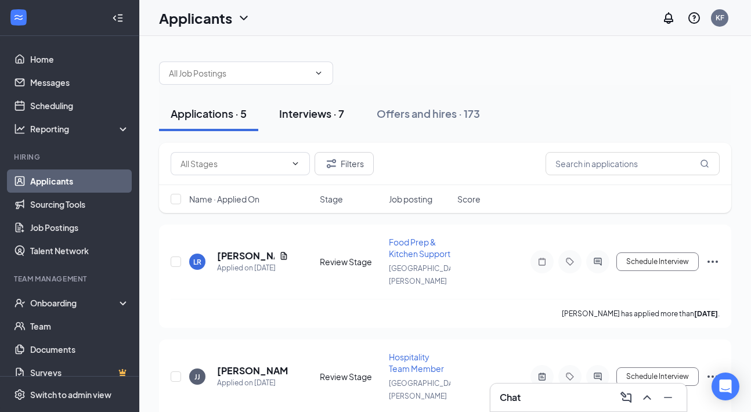
click at [322, 115] on div "Interviews · 7" at bounding box center [311, 113] width 65 height 15
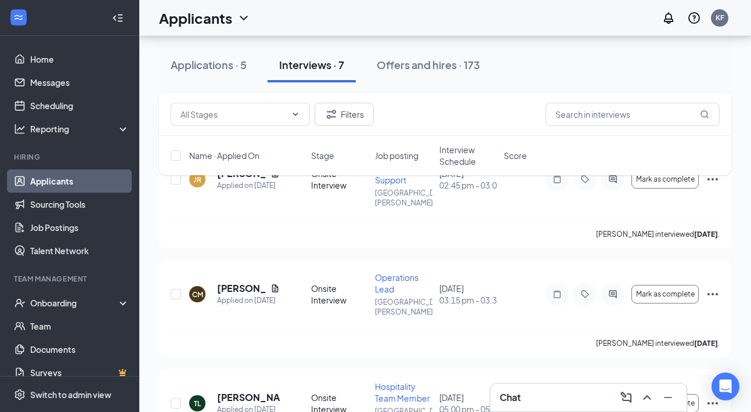
scroll to position [568, 0]
click at [429, 73] on button "Offers and hires · 173" at bounding box center [428, 65] width 127 height 35
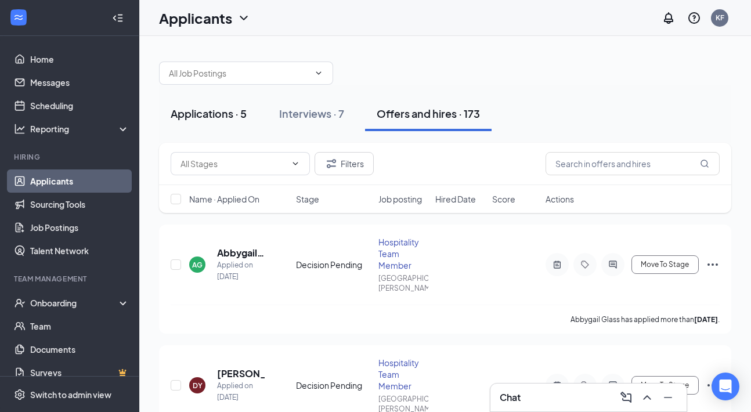
click at [219, 113] on div "Applications · 5" at bounding box center [209, 113] width 76 height 15
